Goal: Information Seeking & Learning: Check status

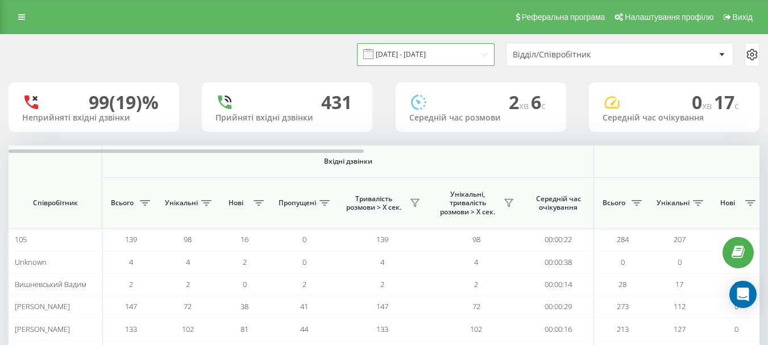
click at [478, 55] on input "24.06.2024 - 24.07.2024" at bounding box center [426, 54] width 138 height 22
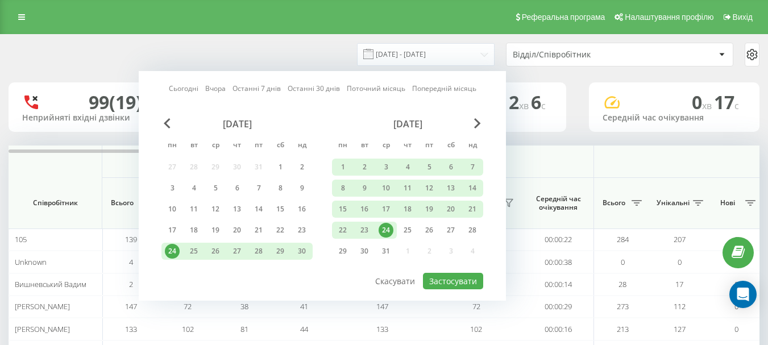
click at [190, 86] on link "Сьогодні" at bounding box center [184, 88] width 30 height 11
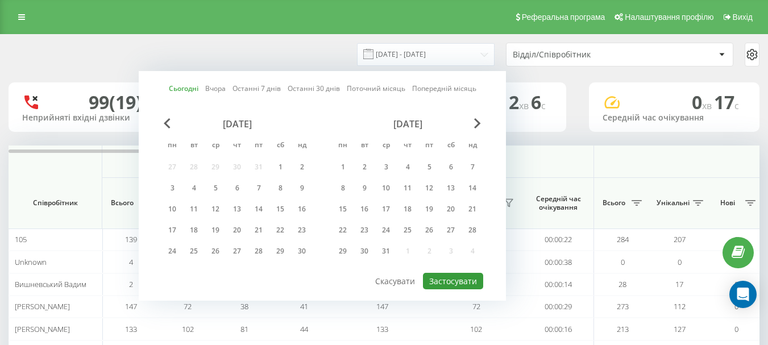
click at [448, 279] on button "Застосувати" at bounding box center [453, 281] width 60 height 16
type input "[DATE] - [DATE]"
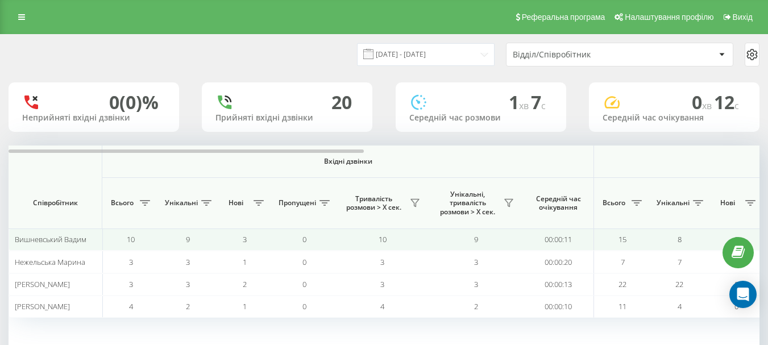
click at [178, 238] on td "9" at bounding box center [187, 239] width 57 height 22
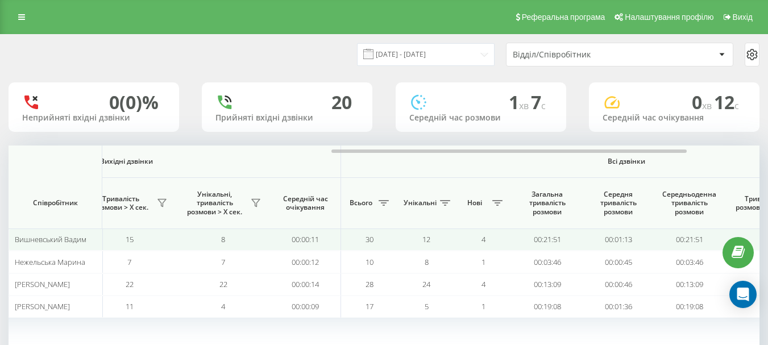
scroll to position [0, 699]
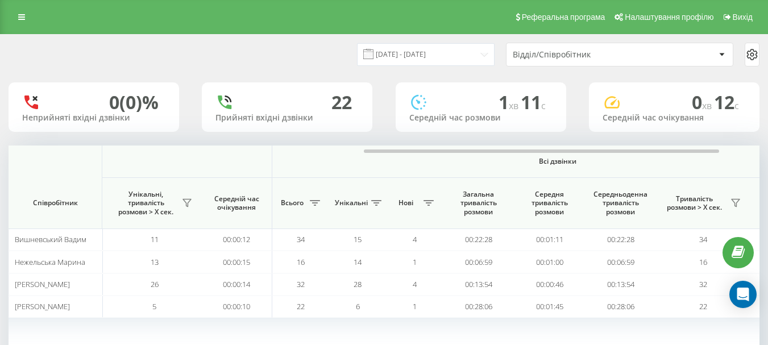
drag, startPoint x: 0, startPoint y: 0, endPoint x: 423, endPoint y: 222, distance: 477.5
click at [423, 222] on th "Нові" at bounding box center [414, 203] width 57 height 51
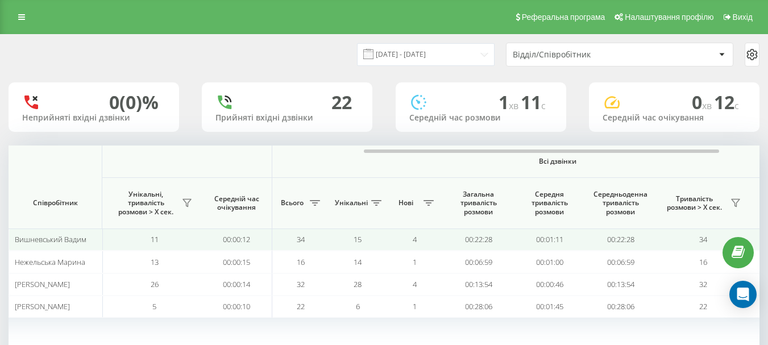
click at [472, 242] on td "00:22:28" at bounding box center [478, 239] width 71 height 22
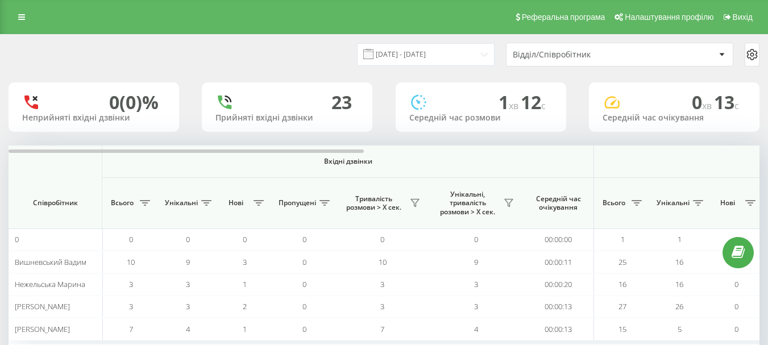
click at [467, 342] on div "Вхідні дзвінки Вихідні дзвінки Всі дзвінки Співробітник Всього Унікальні Нові П…" at bounding box center [384, 245] width 751 height 199
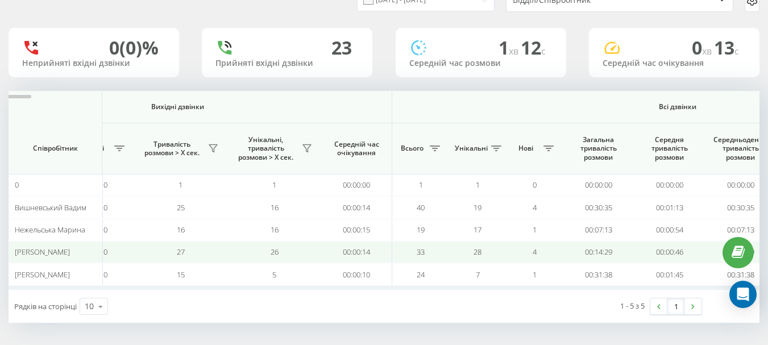
scroll to position [55, 0]
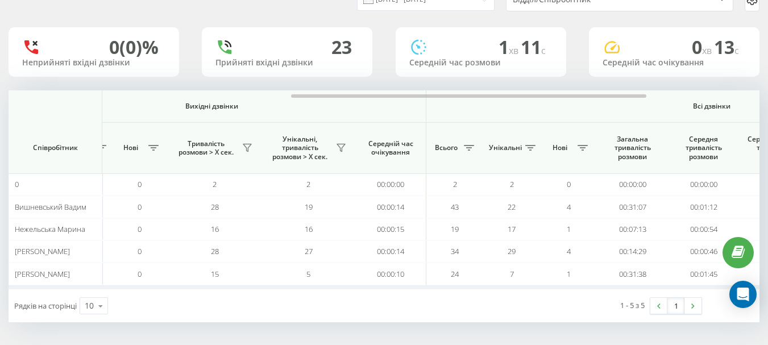
scroll to position [0, 614]
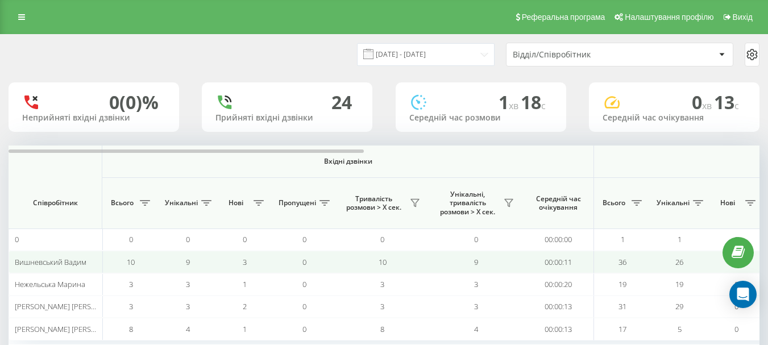
click at [668, 262] on td "26" at bounding box center [679, 262] width 57 height 22
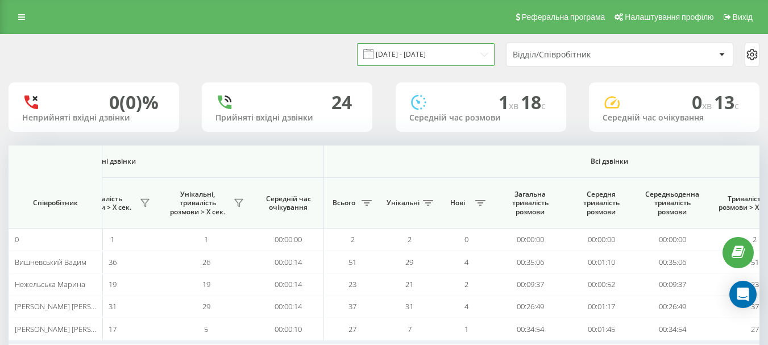
click at [451, 48] on input "[DATE] - [DATE]" at bounding box center [426, 54] width 138 height 22
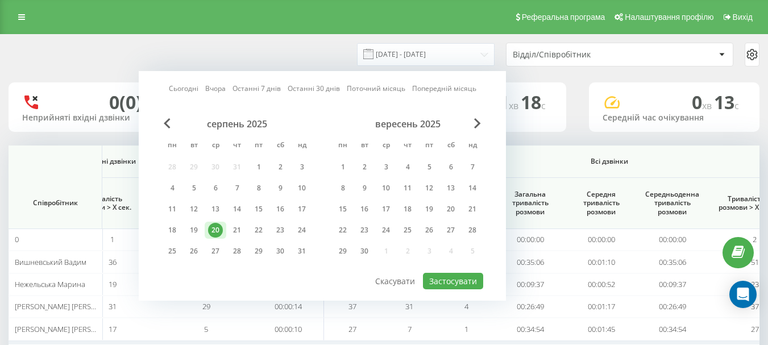
click at [400, 88] on link "Поточний місяць" at bounding box center [376, 88] width 59 height 11
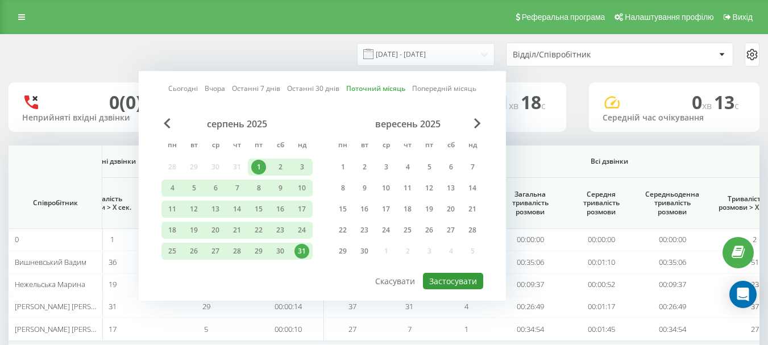
click at [451, 286] on button "Застосувати" at bounding box center [453, 281] width 60 height 16
type input "01.08.2025 - 31.08.2025"
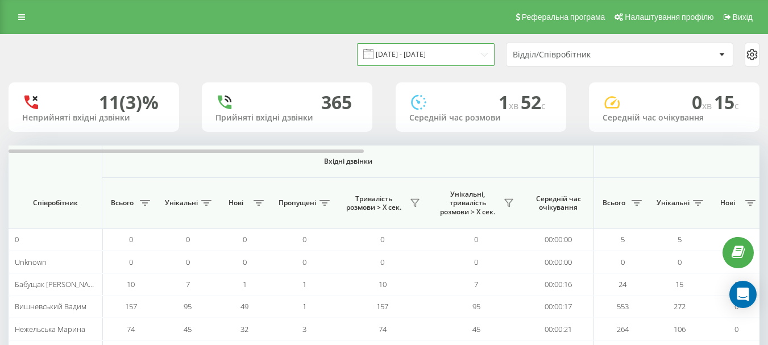
click at [464, 53] on input "[DATE] - [DATE]" at bounding box center [426, 54] width 138 height 22
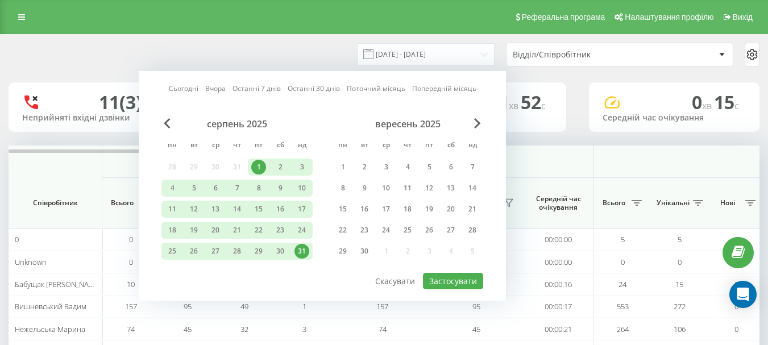
click at [185, 90] on link "Сьогодні" at bounding box center [184, 88] width 30 height 11
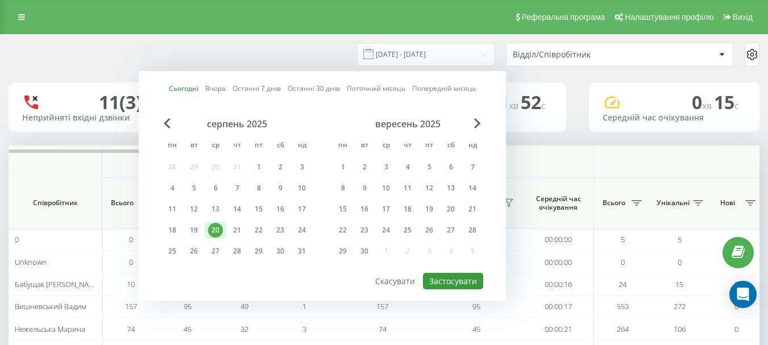
click at [427, 280] on button "Застосувати" at bounding box center [453, 281] width 60 height 16
type input "[DATE] - [DATE]"
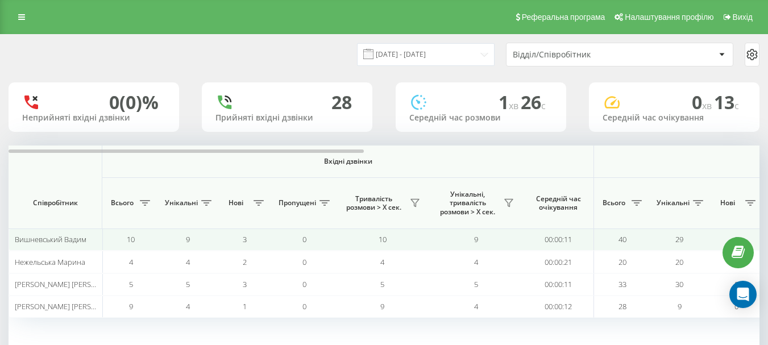
click at [177, 242] on td "9" at bounding box center [187, 239] width 57 height 22
click at [514, 240] on td "9" at bounding box center [476, 239] width 94 height 22
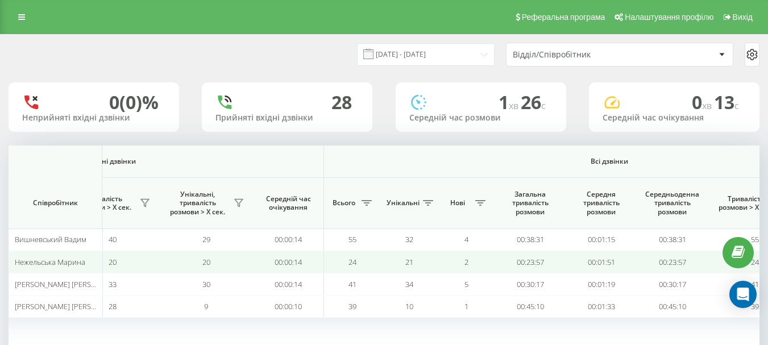
scroll to position [55, 0]
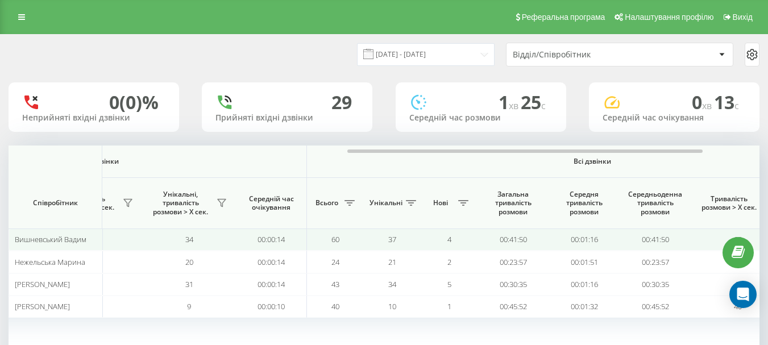
click at [230, 244] on td "34" at bounding box center [189, 239] width 94 height 22
click at [231, 243] on td "34" at bounding box center [189, 239] width 94 height 22
click at [267, 237] on td "00:00:14" at bounding box center [271, 239] width 71 height 22
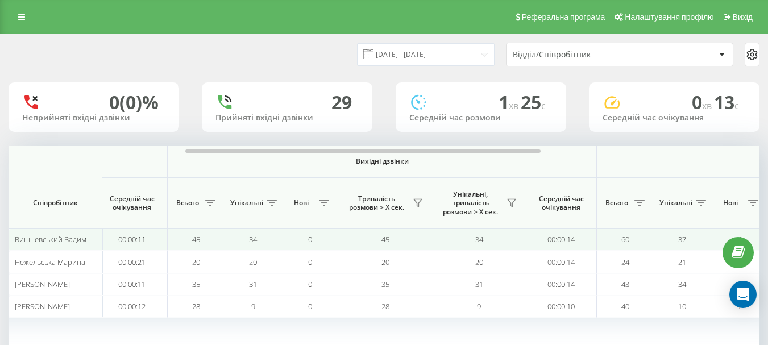
scroll to position [0, 409]
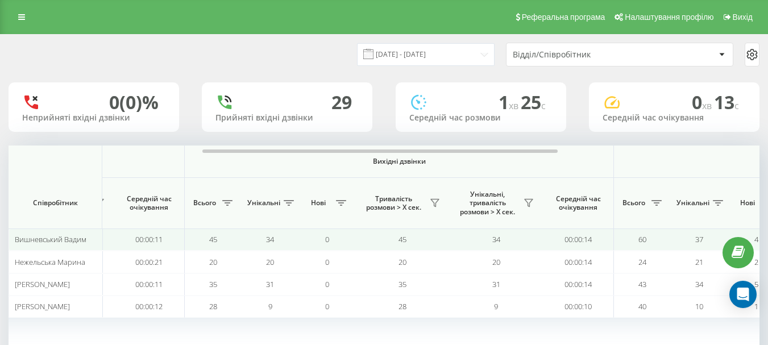
click at [267, 237] on span "34" at bounding box center [270, 239] width 8 height 10
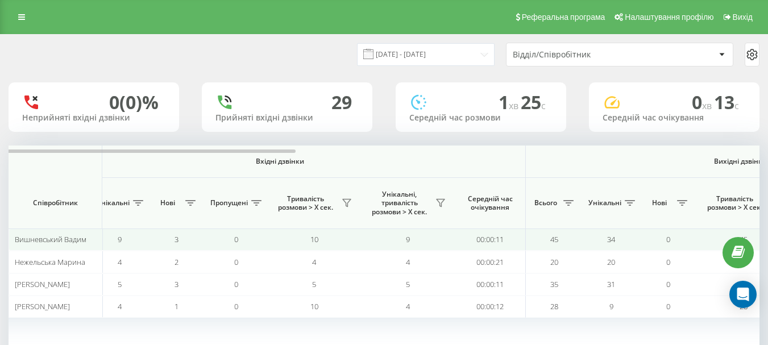
scroll to position [0, 0]
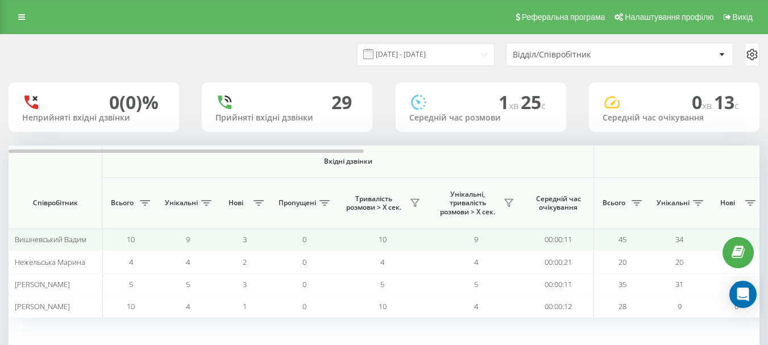
click at [467, 233] on td "9" at bounding box center [476, 239] width 94 height 22
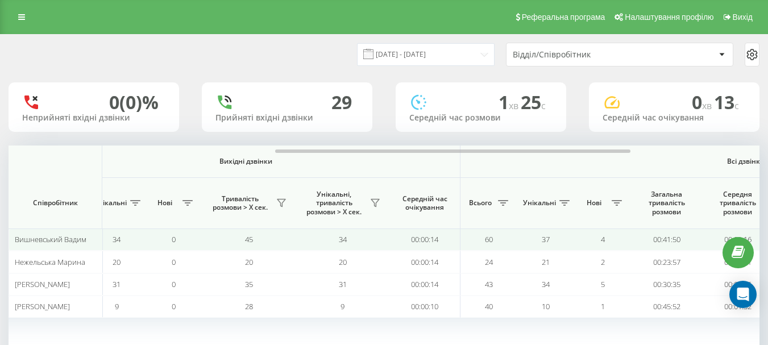
scroll to position [0, 580]
